Goal: Transaction & Acquisition: Purchase product/service

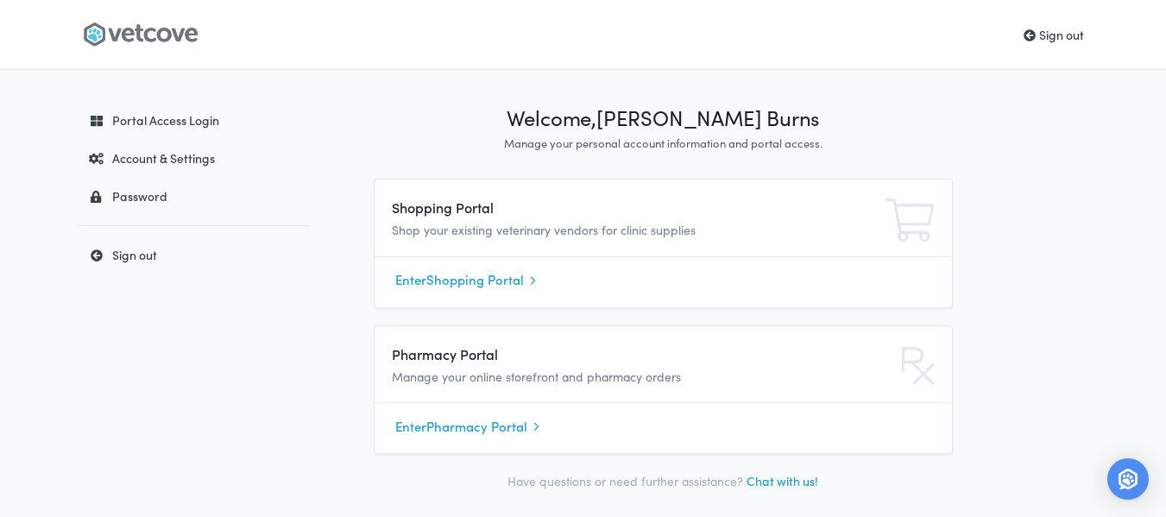
click at [432, 287] on link "Enter Shopping Portal" at bounding box center [663, 281] width 536 height 26
